Goal: Information Seeking & Learning: Obtain resource

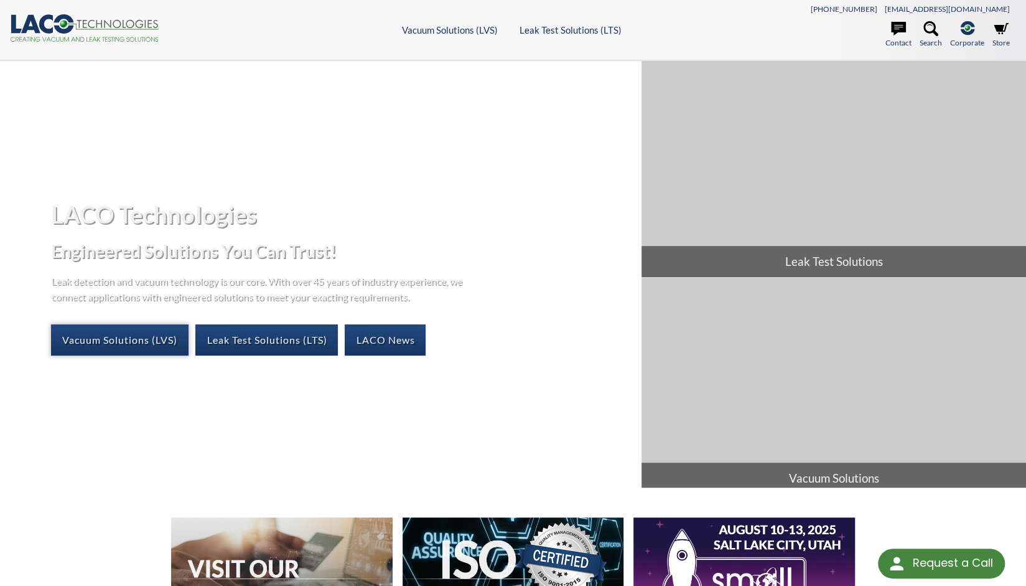
click at [135, 335] on link "Vacuum Solutions (LVS)" at bounding box center [120, 339] width 138 height 31
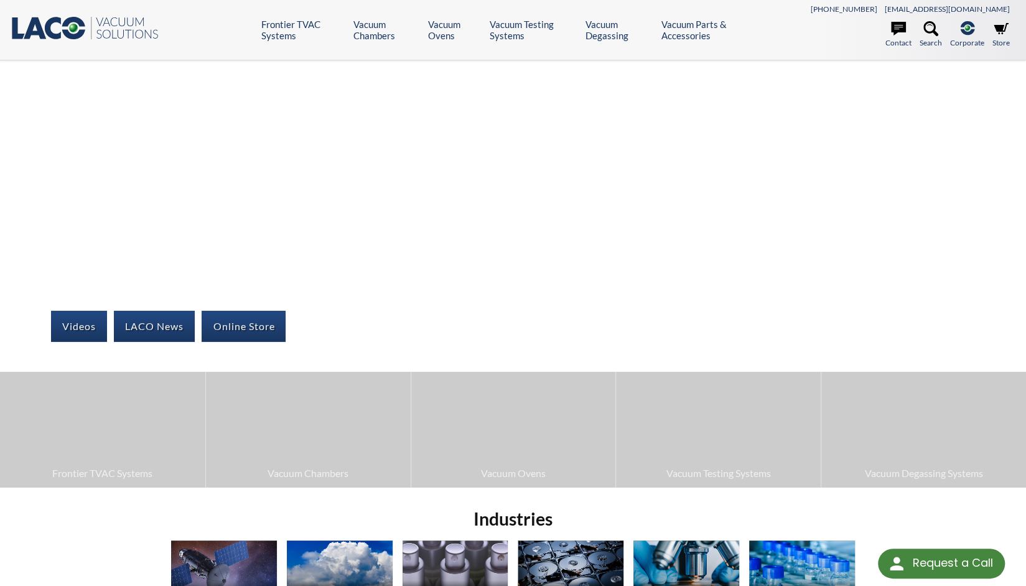
scroll to position [187, 0]
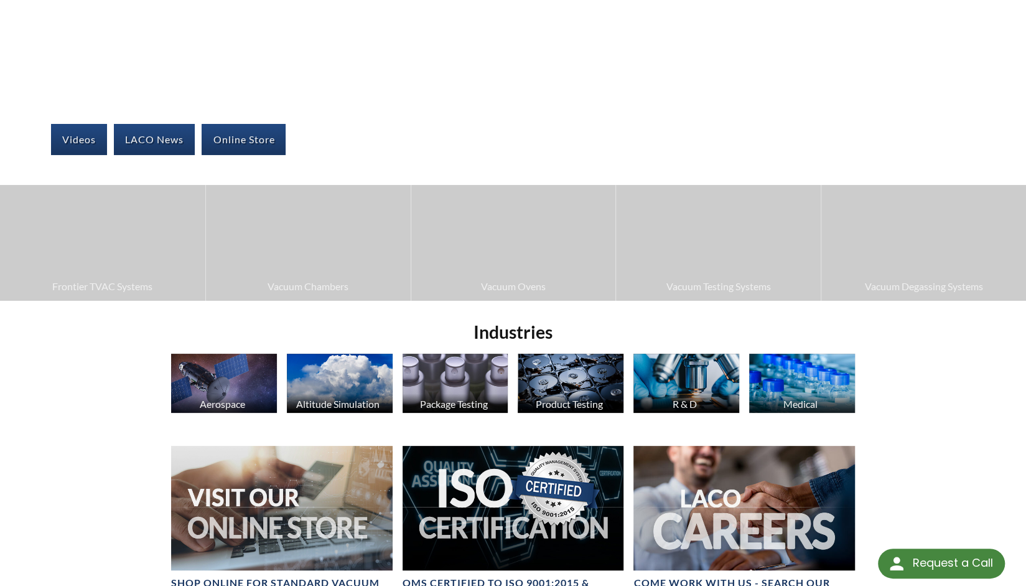
click at [218, 385] on img at bounding box center [224, 382] width 106 height 59
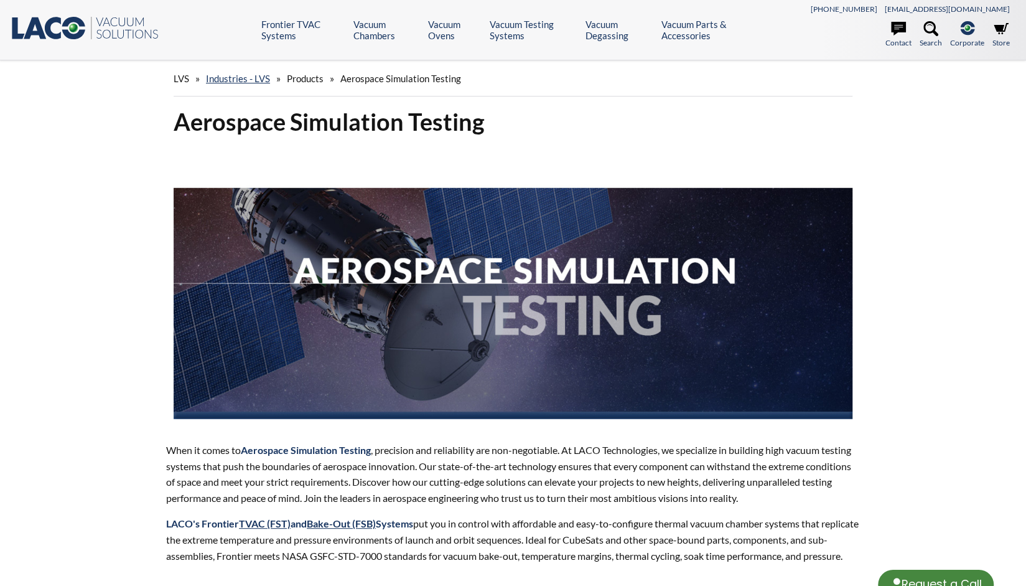
select select "Language Translate Widget"
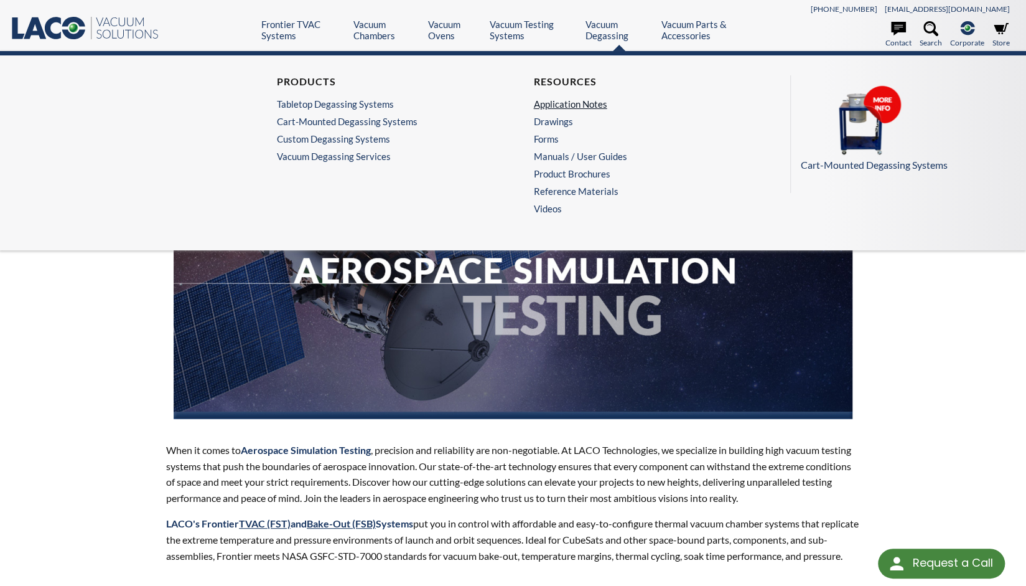
click at [582, 103] on link "Application Notes" at bounding box center [637, 103] width 209 height 11
